Goal: Information Seeking & Learning: Learn about a topic

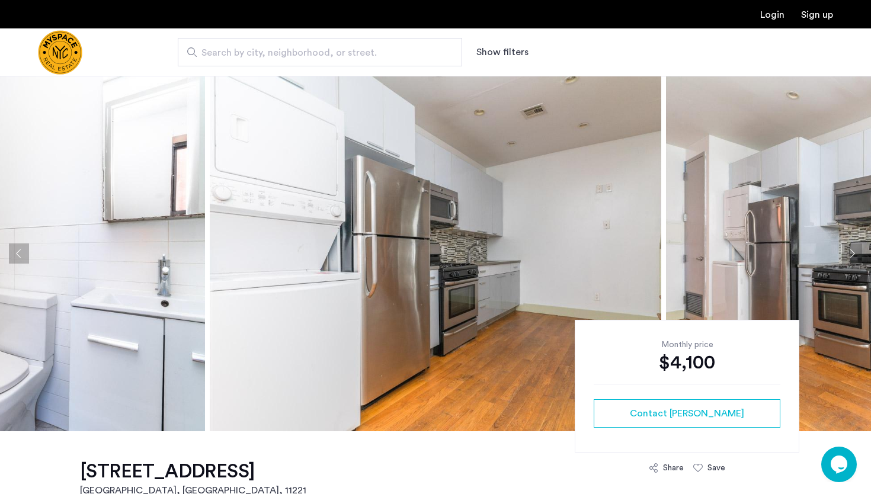
click at [379, 232] on img at bounding box center [436, 254] width 452 height 356
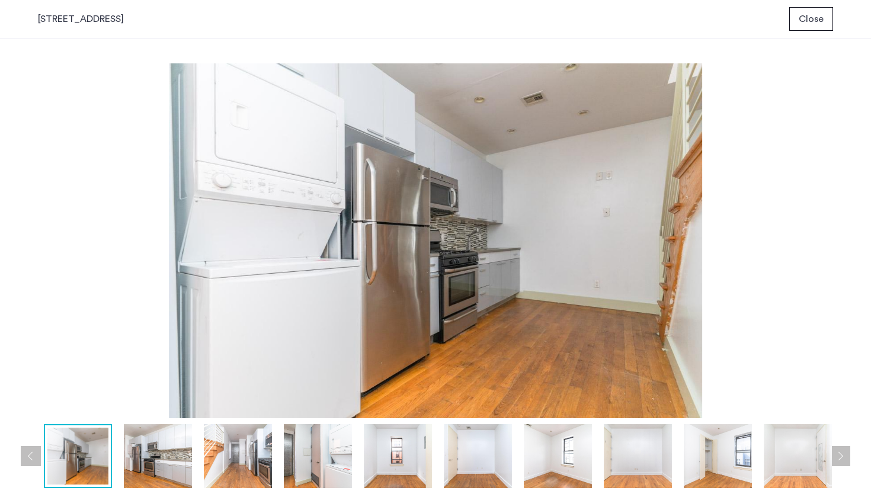
click at [842, 453] on button "Next apartment" at bounding box center [840, 456] width 20 height 20
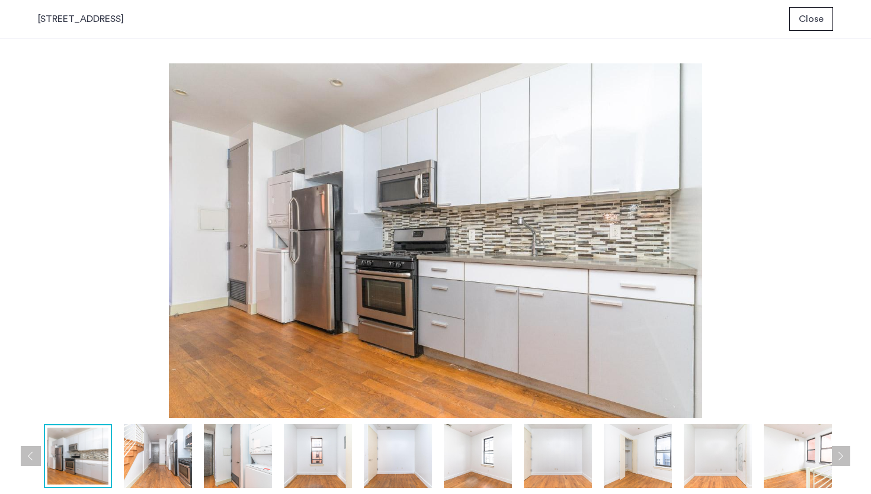
click at [30, 457] on button "Previous apartment" at bounding box center [31, 456] width 20 height 20
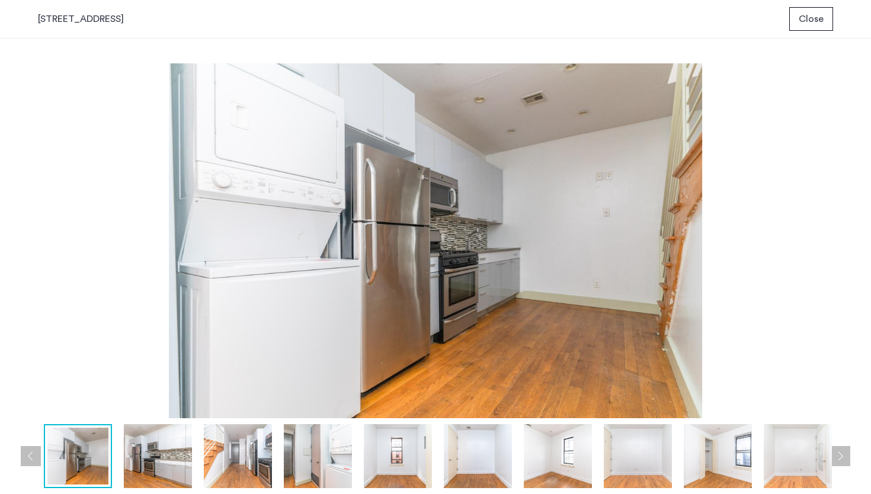
click at [845, 449] on button "Next apartment" at bounding box center [840, 456] width 20 height 20
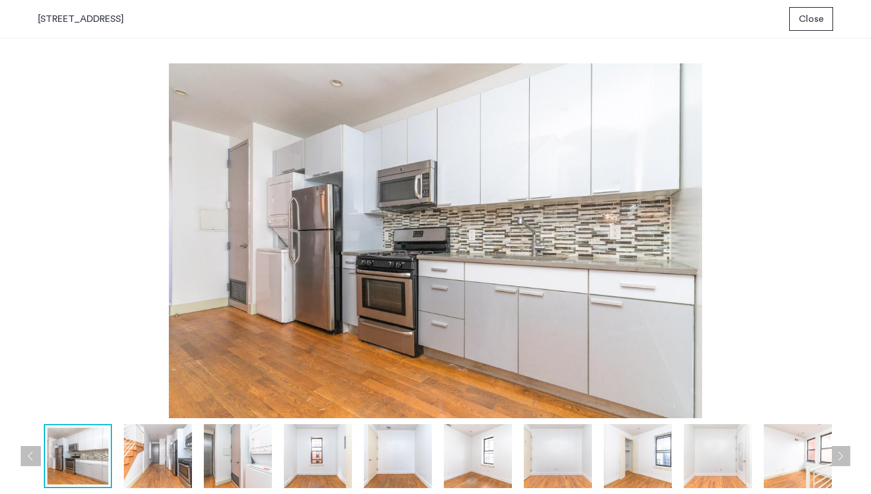
click at [845, 449] on button "Next apartment" at bounding box center [840, 456] width 20 height 20
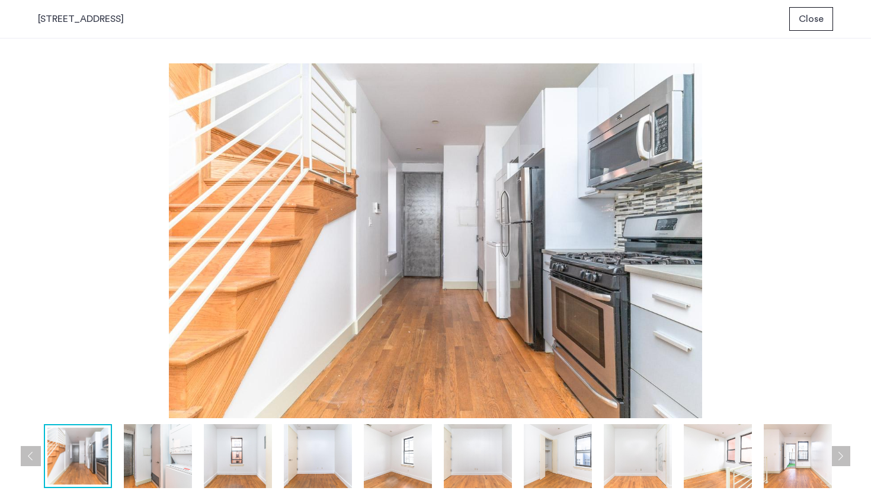
click at [845, 449] on button "Next apartment" at bounding box center [840, 456] width 20 height 20
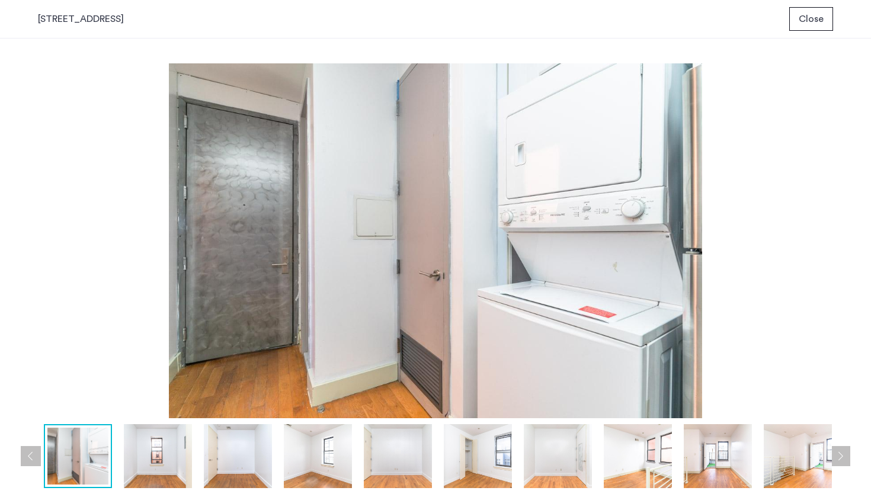
click at [845, 449] on button "Next apartment" at bounding box center [840, 456] width 20 height 20
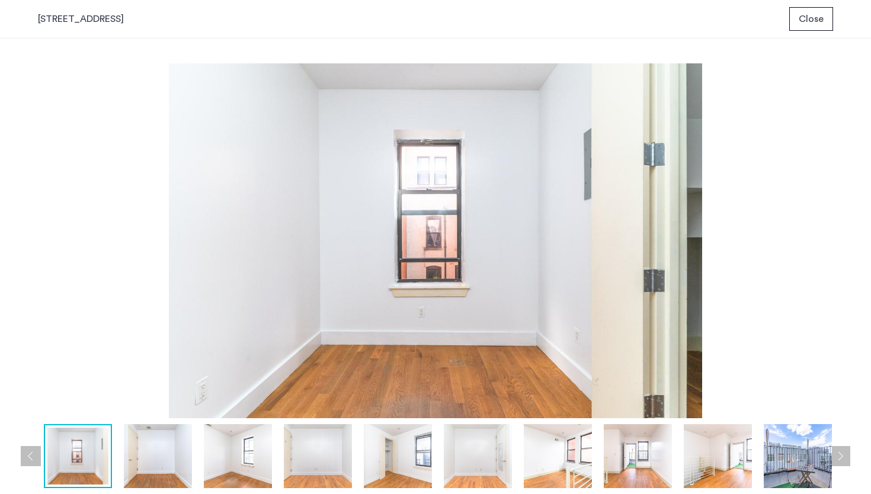
click at [845, 449] on button "Next apartment" at bounding box center [840, 456] width 20 height 20
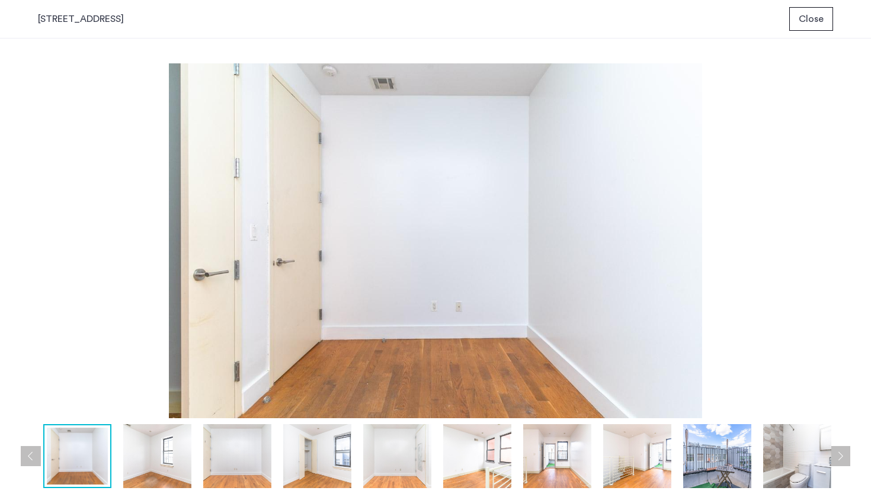
click at [845, 449] on button "Next apartment" at bounding box center [840, 456] width 20 height 20
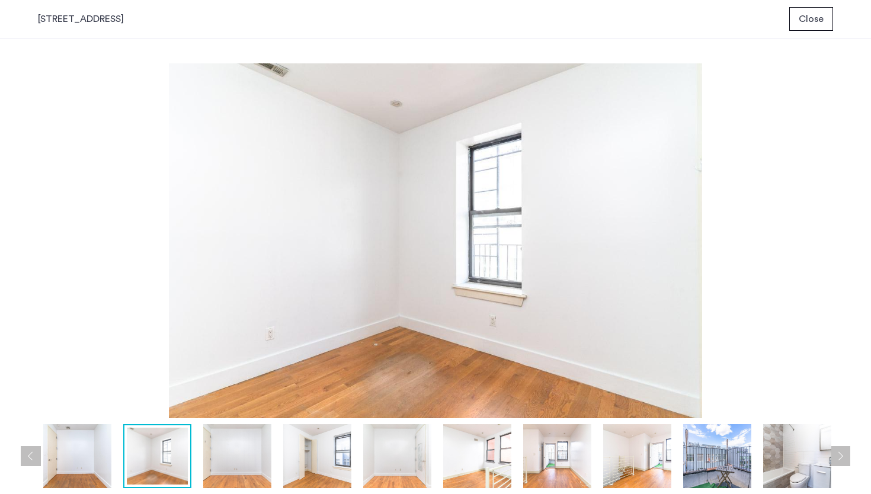
click at [845, 449] on button "Next apartment" at bounding box center [840, 456] width 20 height 20
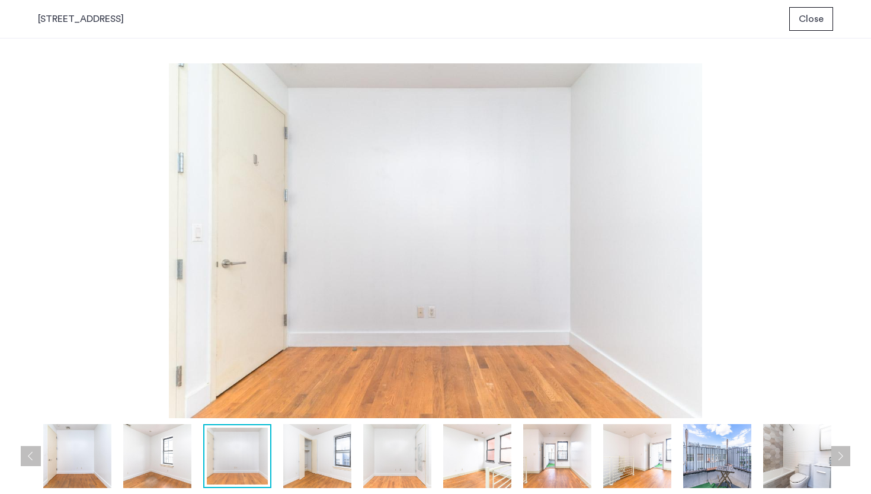
click at [845, 449] on button "Next apartment" at bounding box center [840, 456] width 20 height 20
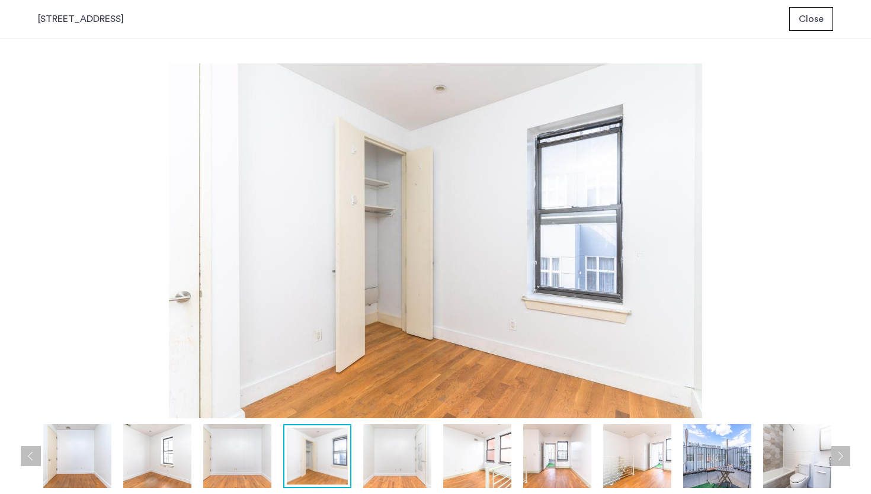
click at [845, 449] on button "Next apartment" at bounding box center [840, 456] width 20 height 20
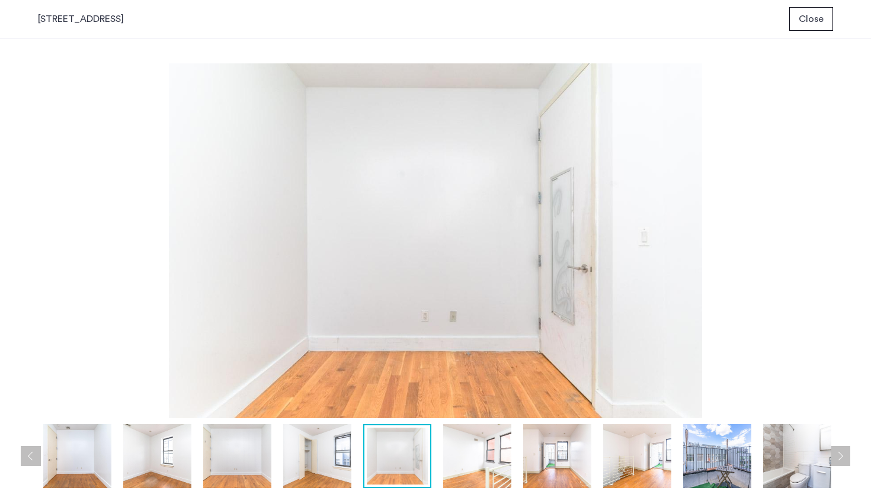
click at [845, 449] on button "Next apartment" at bounding box center [840, 456] width 20 height 20
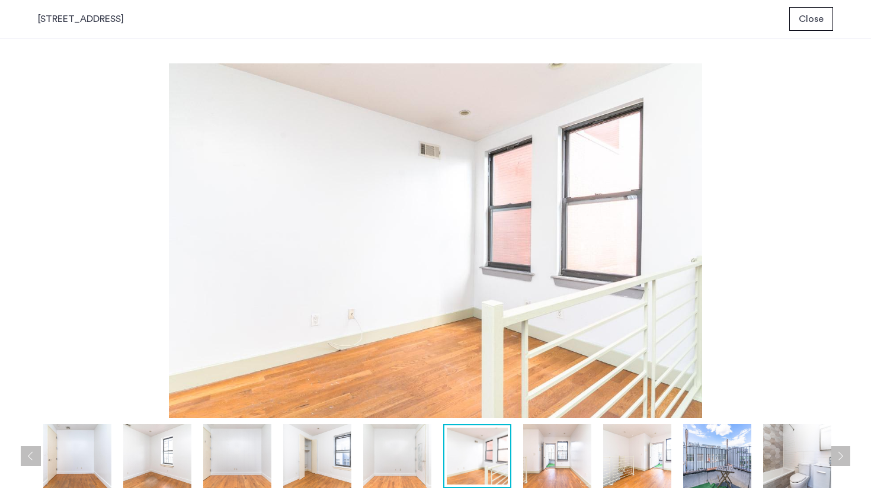
click at [845, 449] on button "Next apartment" at bounding box center [840, 456] width 20 height 20
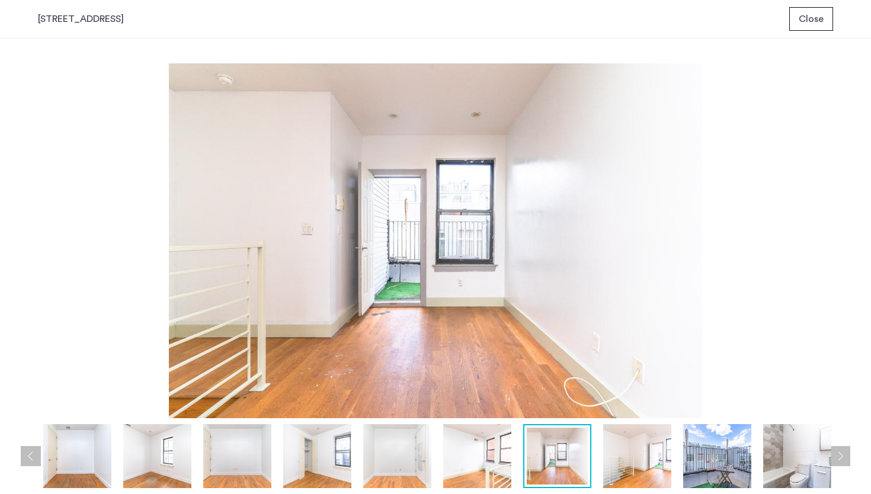
click at [845, 449] on button "Next apartment" at bounding box center [840, 456] width 20 height 20
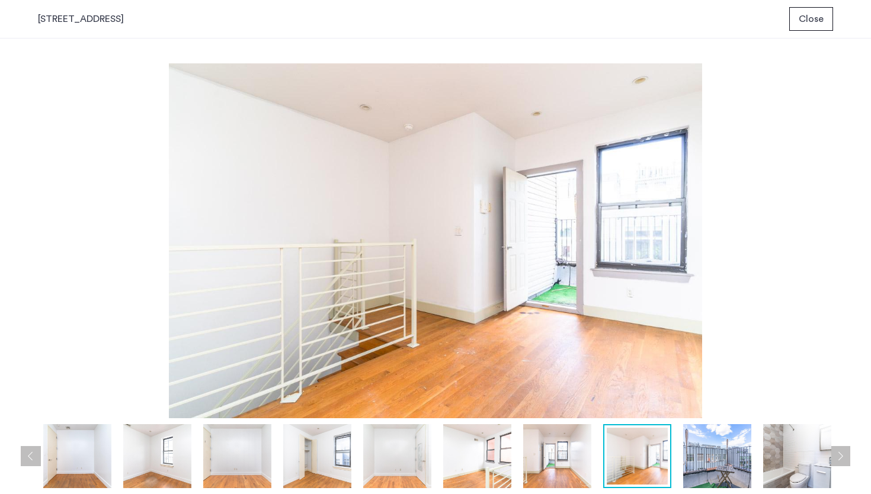
click at [845, 449] on button "Next apartment" at bounding box center [840, 456] width 20 height 20
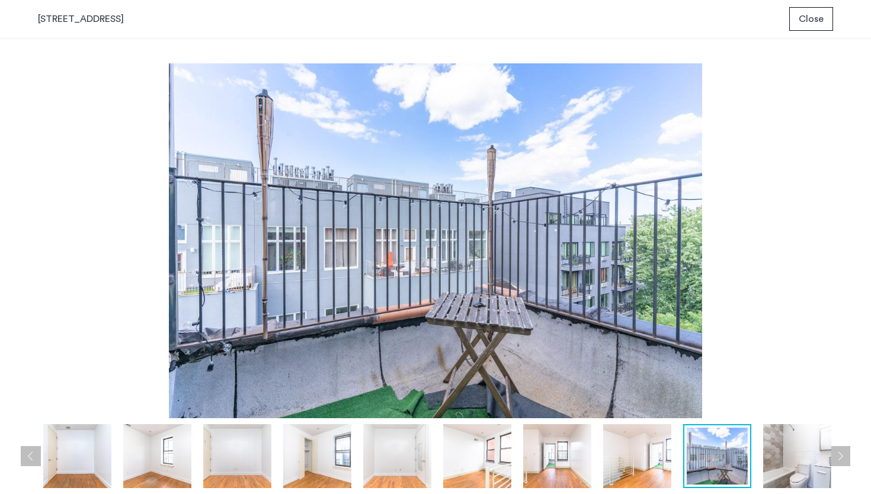
click at [842, 459] on button "Next apartment" at bounding box center [840, 456] width 20 height 20
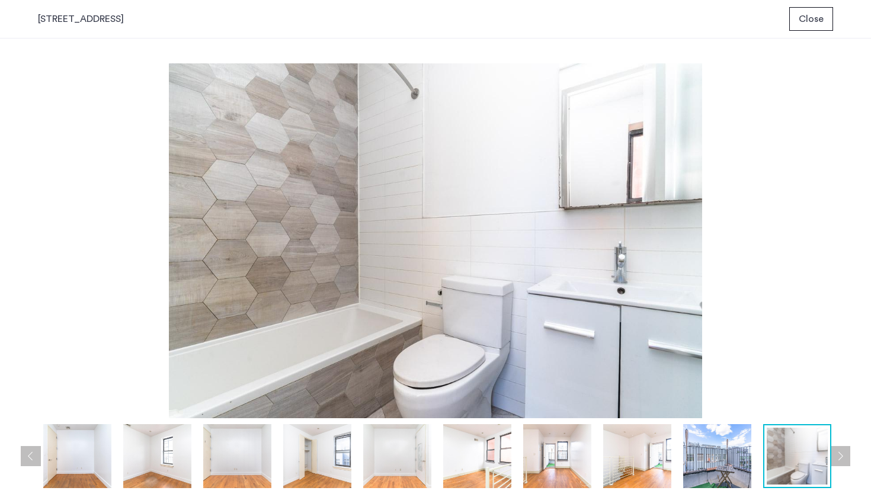
click at [841, 459] on button "Next apartment" at bounding box center [840, 456] width 20 height 20
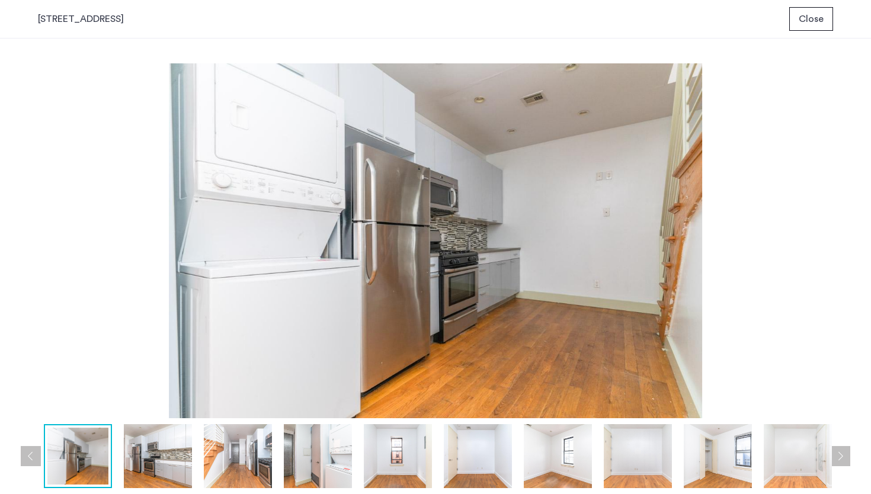
click at [33, 452] on button "Previous apartment" at bounding box center [31, 456] width 20 height 20
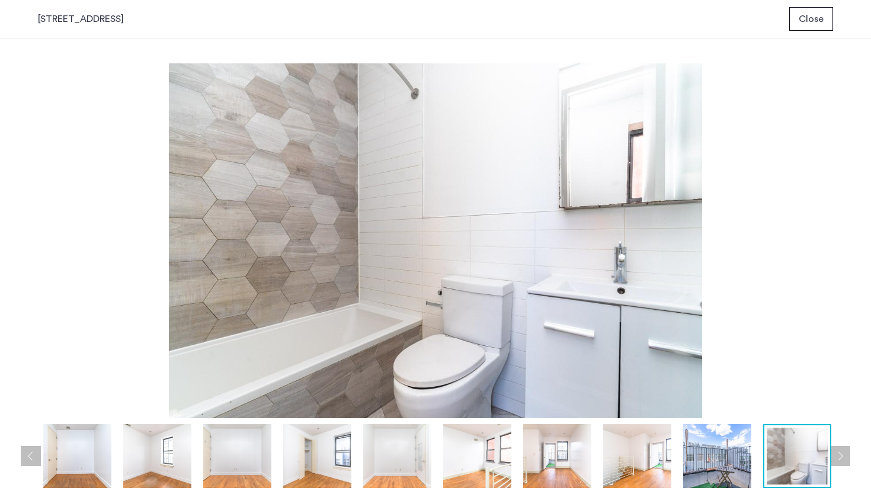
click at [848, 456] on button "Next apartment" at bounding box center [840, 456] width 20 height 20
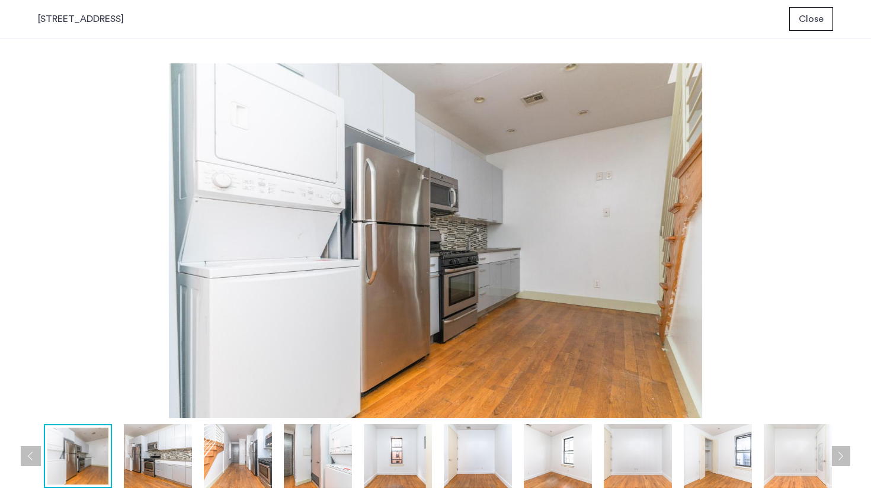
click at [803, 21] on span "Close" at bounding box center [811, 19] width 25 height 14
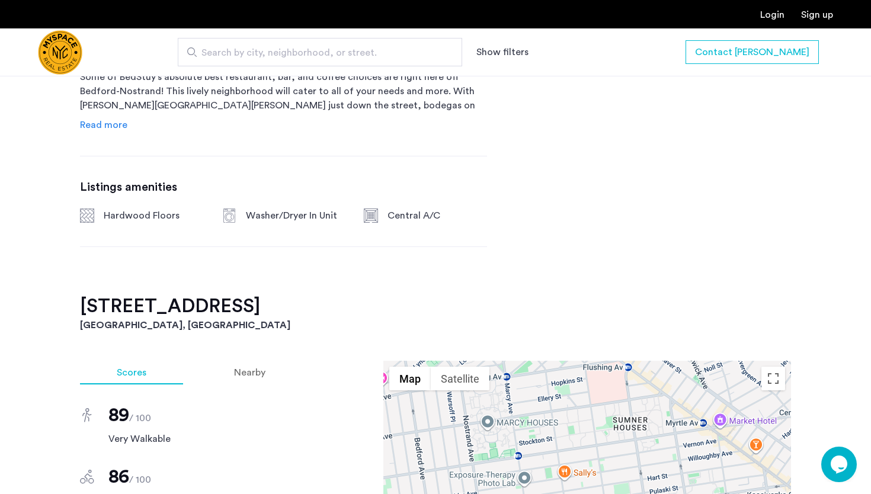
scroll to position [957, 0]
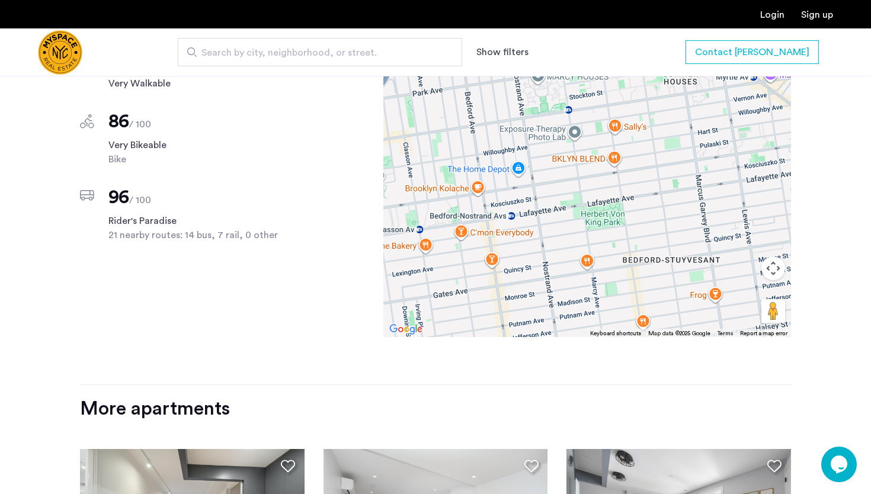
drag, startPoint x: 576, startPoint y: 178, endPoint x: 629, endPoint y: 188, distance: 53.7
click at [629, 188] on div at bounding box center [587, 171] width 408 height 332
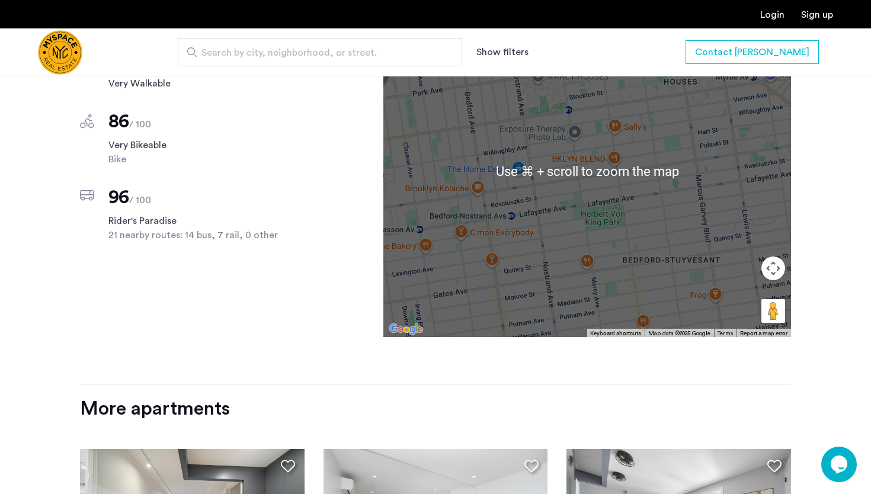
scroll to position [1303, 0]
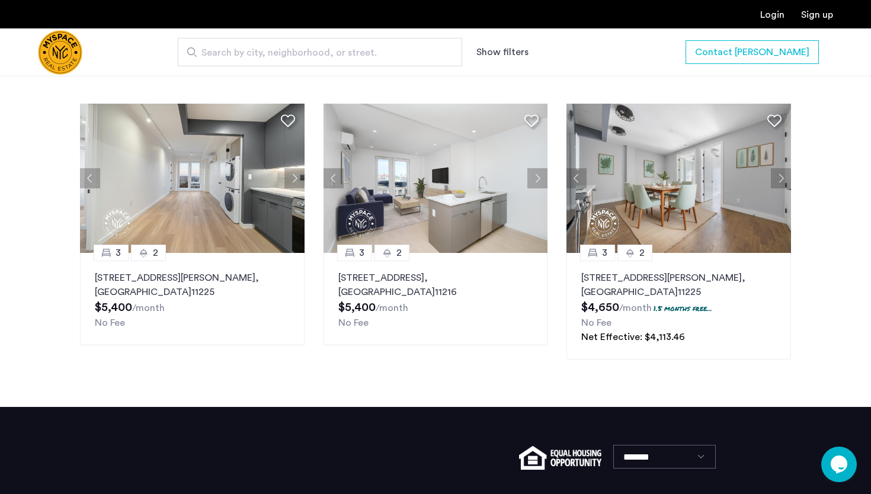
click at [784, 175] on button "Next apartment" at bounding box center [781, 178] width 20 height 20
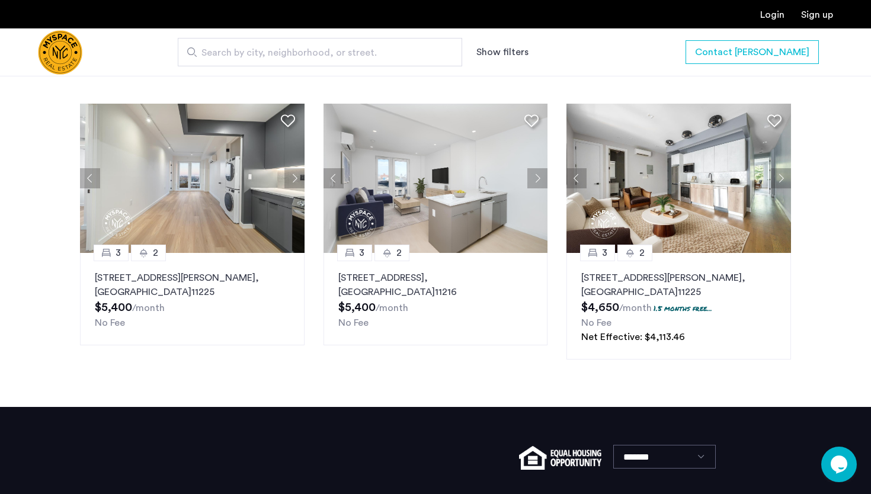
click at [779, 177] on button "Next apartment" at bounding box center [781, 178] width 20 height 20
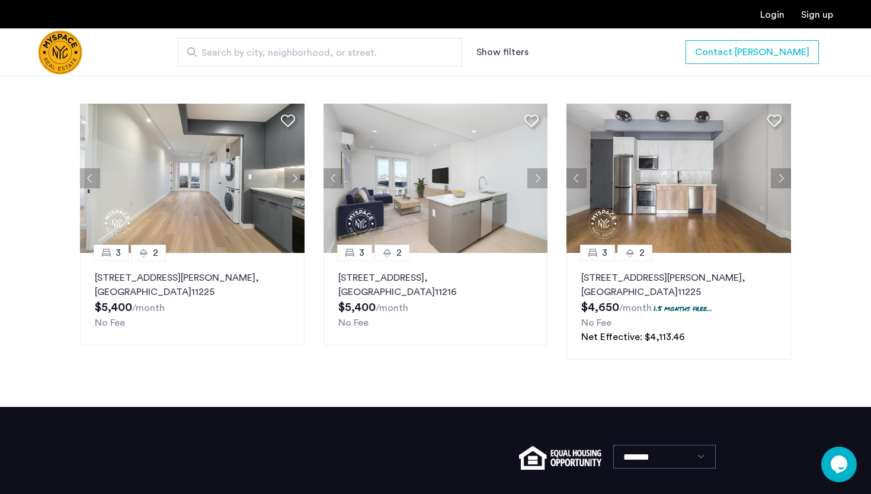
click at [779, 177] on button "Next apartment" at bounding box center [781, 178] width 20 height 20
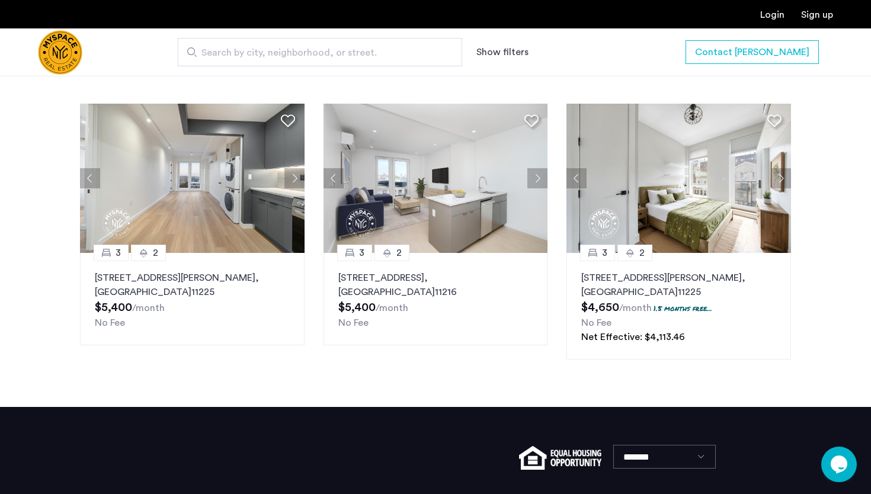
click at [779, 177] on button "Next apartment" at bounding box center [781, 178] width 20 height 20
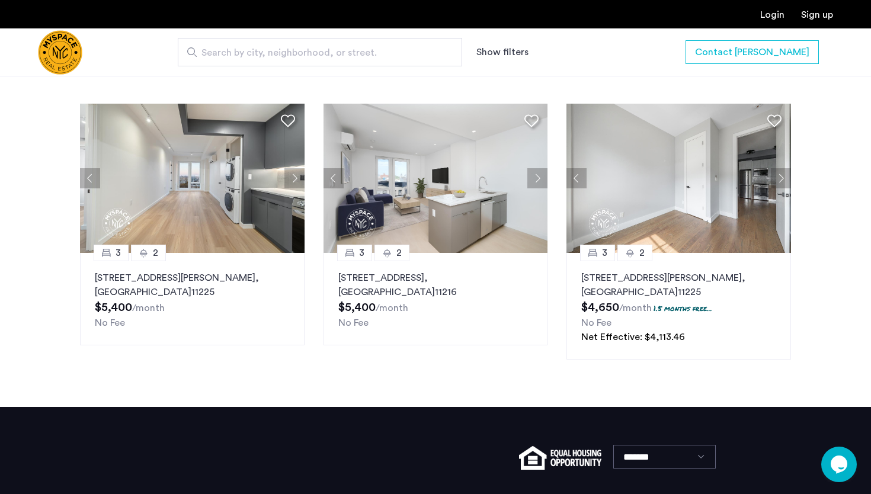
click at [779, 177] on button "Next apartment" at bounding box center [781, 178] width 20 height 20
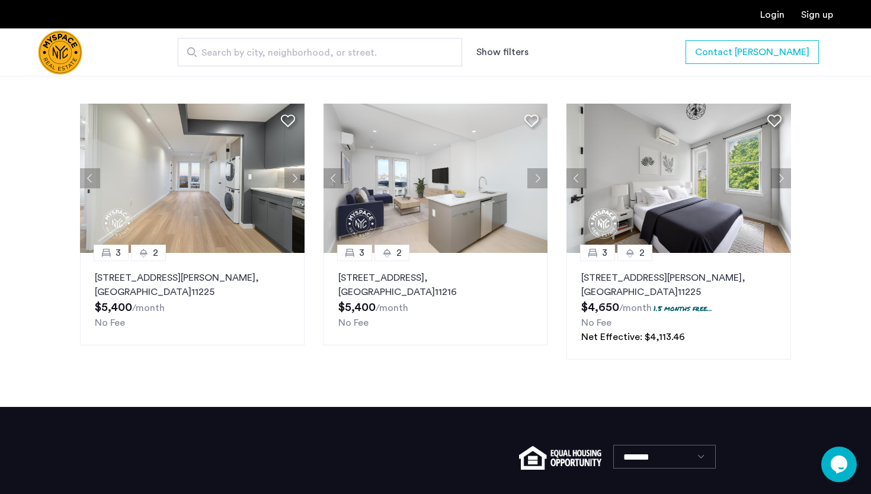
click at [779, 177] on button "Next apartment" at bounding box center [781, 178] width 20 height 20
